Goal: Information Seeking & Learning: Find specific page/section

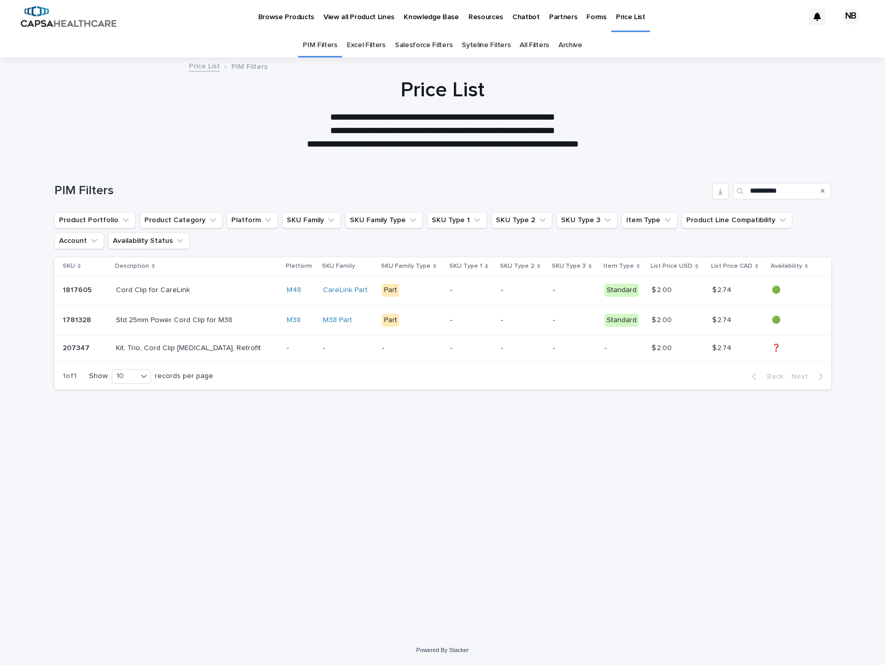
click at [549, 17] on p "Partners" at bounding box center [563, 11] width 28 height 22
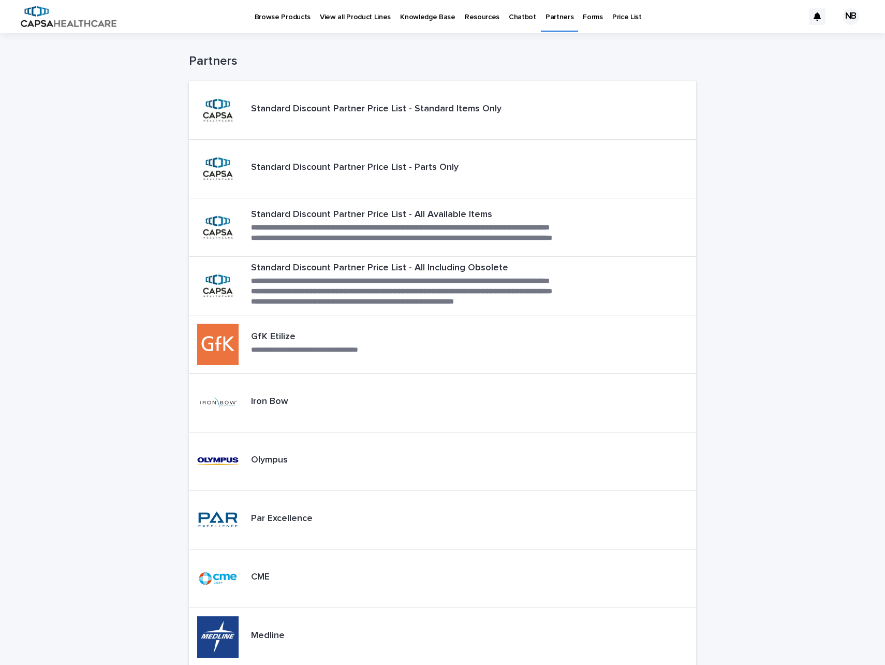
click at [465, 15] on p "Resources" at bounding box center [482, 11] width 35 height 22
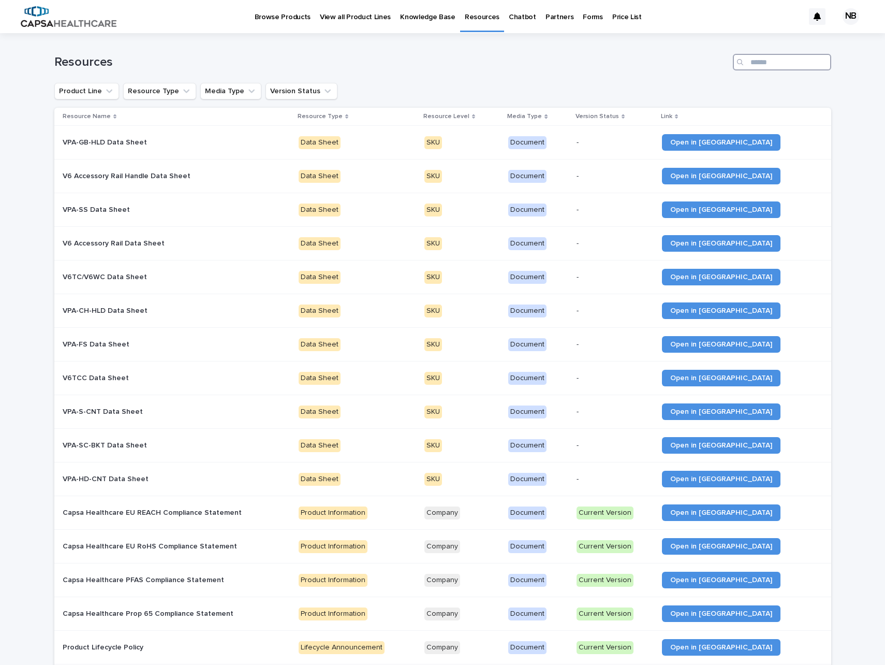
click at [748, 60] on input "Search" at bounding box center [782, 62] width 98 height 17
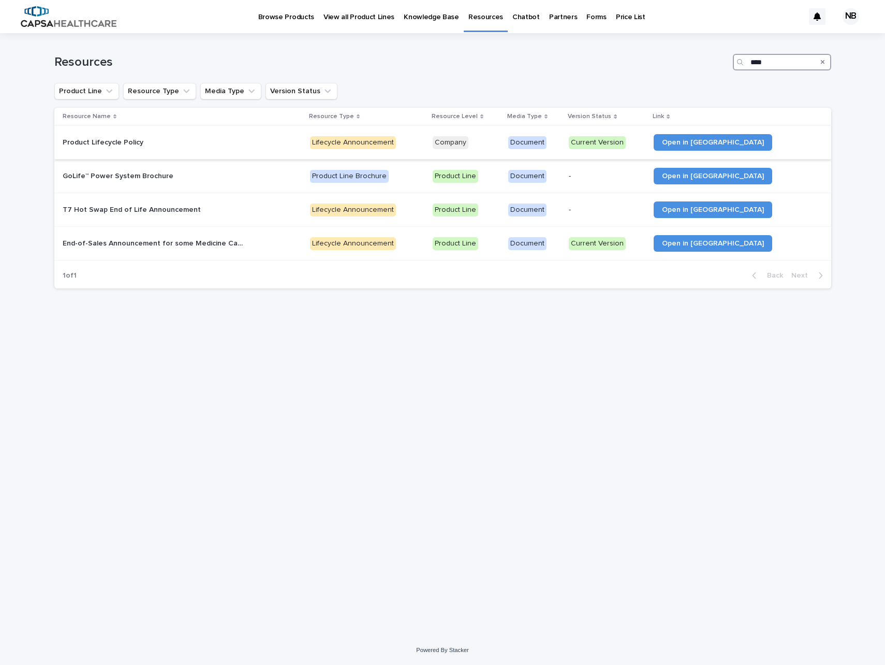
type input "****"
click at [128, 141] on p "Product Lifecycle Policy" at bounding box center [104, 141] width 83 height 11
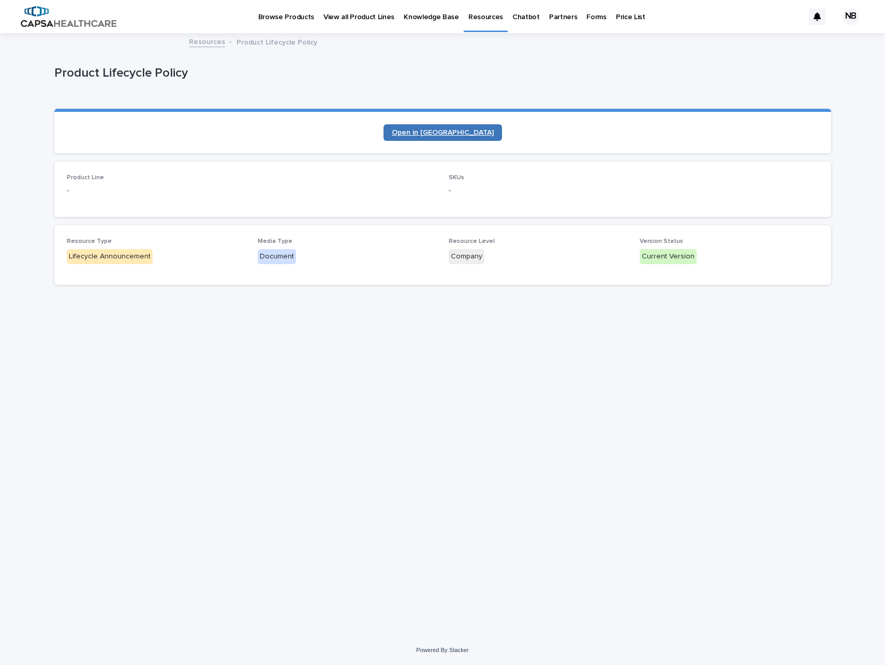
click at [448, 133] on span "Open in [GEOGRAPHIC_DATA]" at bounding box center [443, 132] width 102 height 7
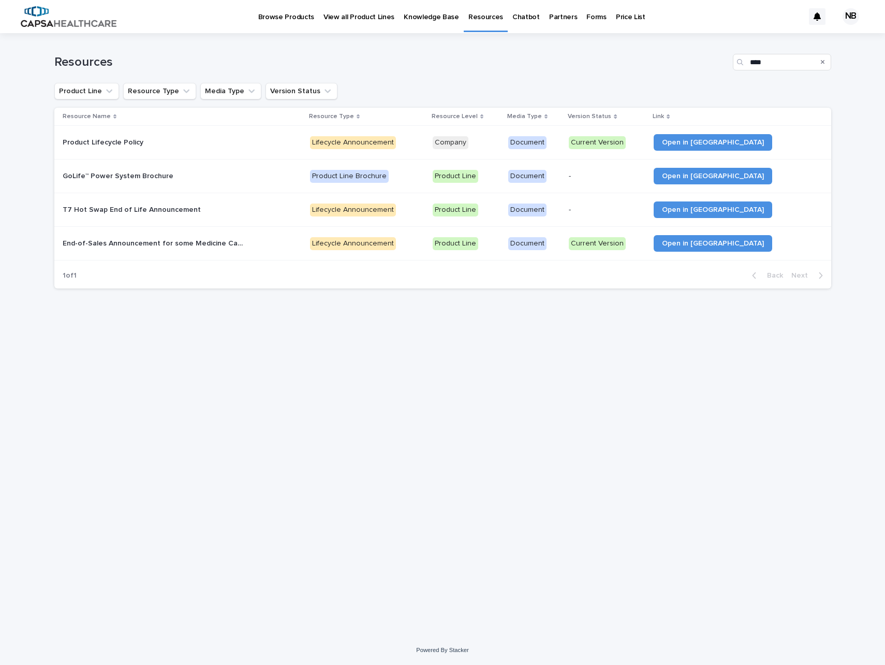
click at [278, 19] on p "Browse Products" at bounding box center [286, 11] width 56 height 22
